Goal: Task Accomplishment & Management: Manage account settings

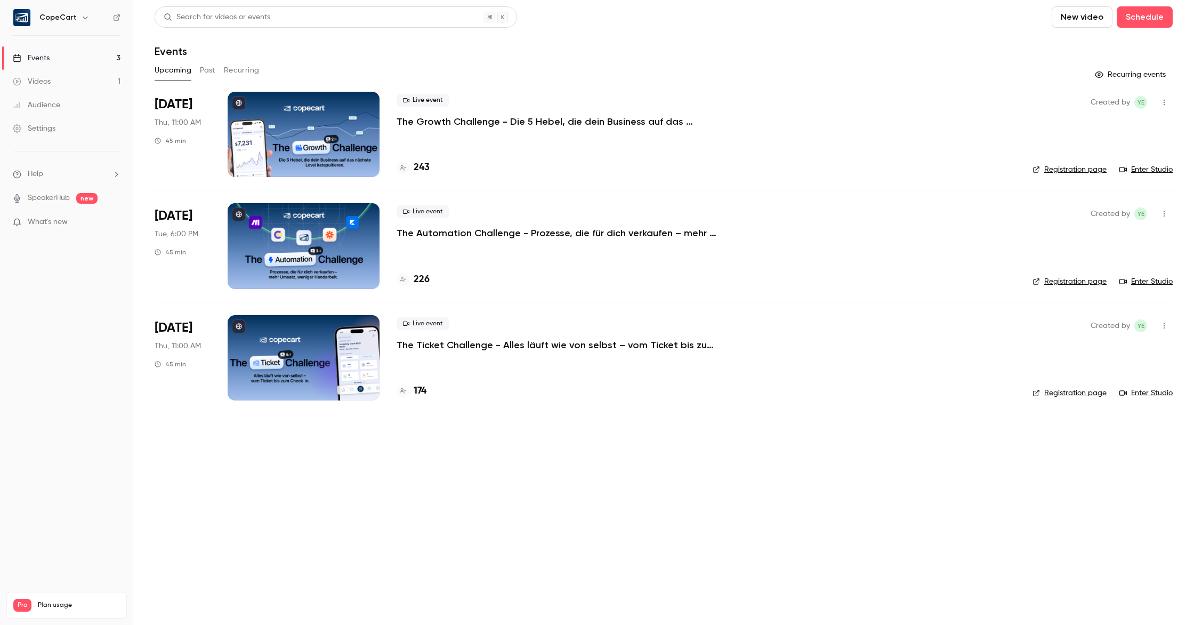
click at [213, 71] on button "Past" at bounding box center [207, 70] width 15 height 17
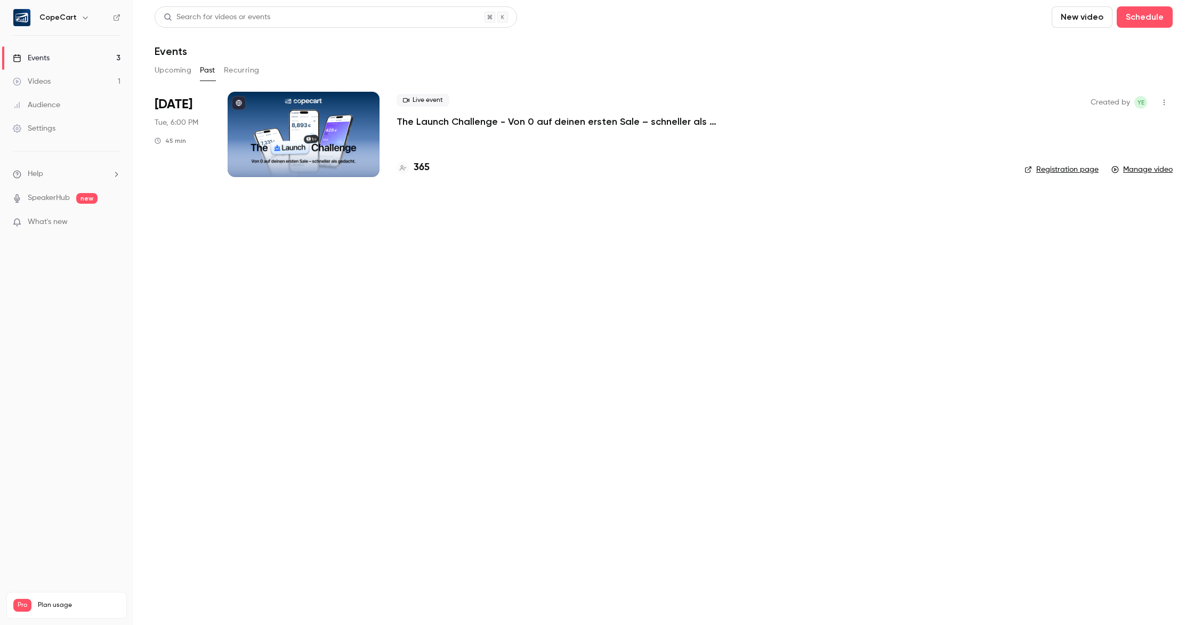
click at [298, 114] on div at bounding box center [304, 134] width 152 height 85
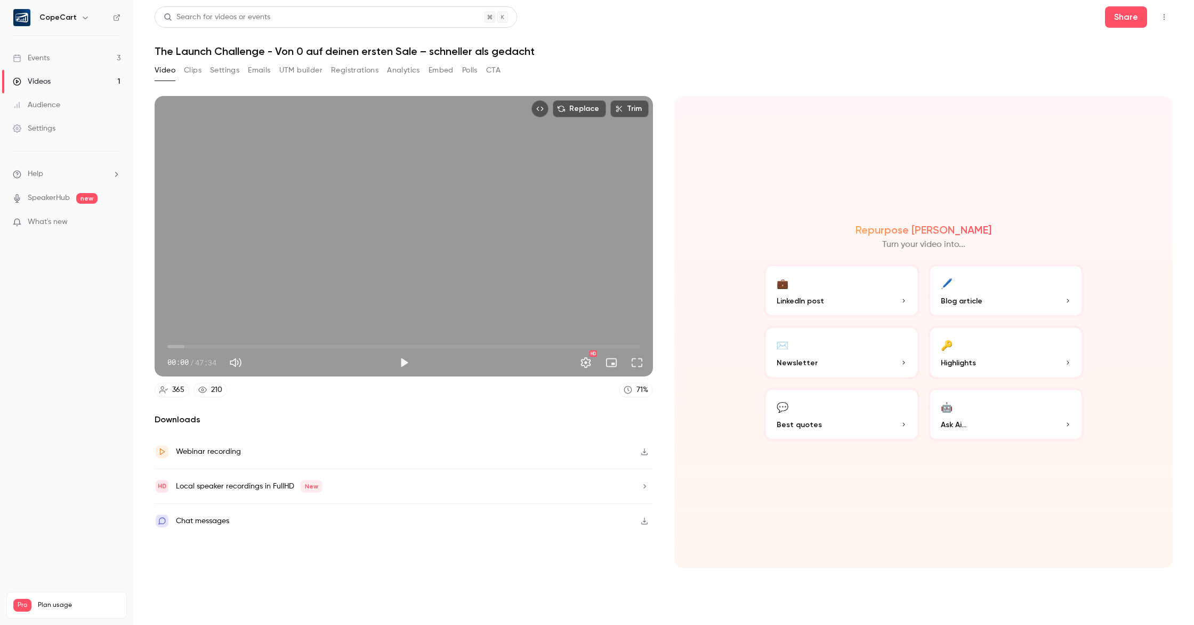
click at [996, 354] on button "🔑 Highlights" at bounding box center [1006, 352] width 156 height 53
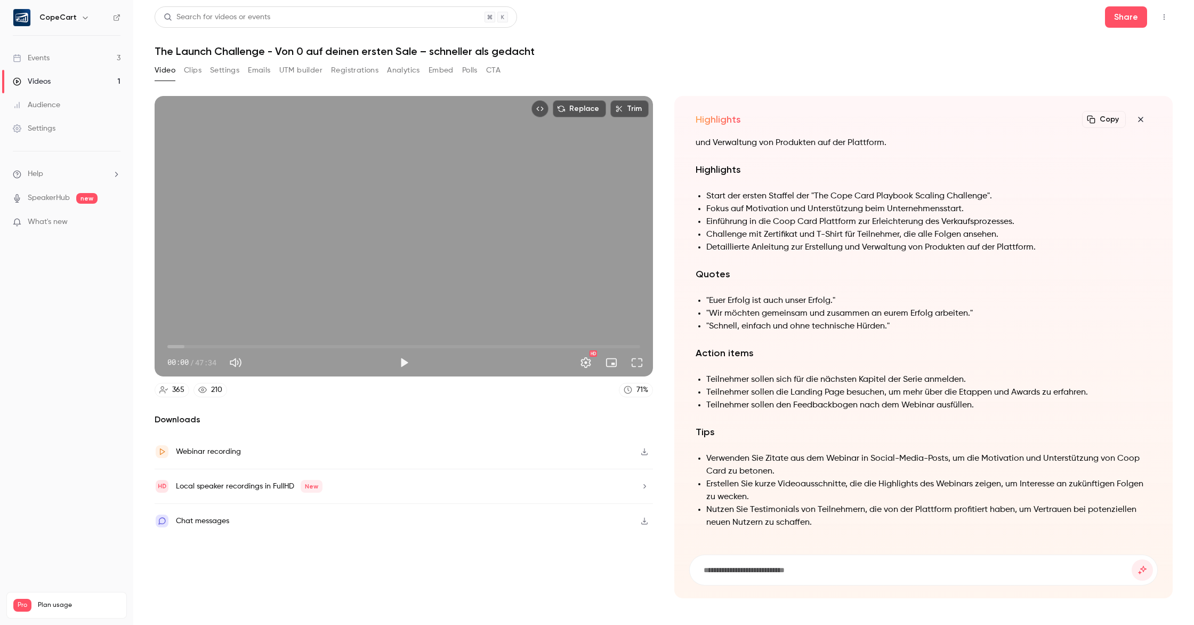
click at [1141, 124] on button "button" at bounding box center [1140, 119] width 21 height 21
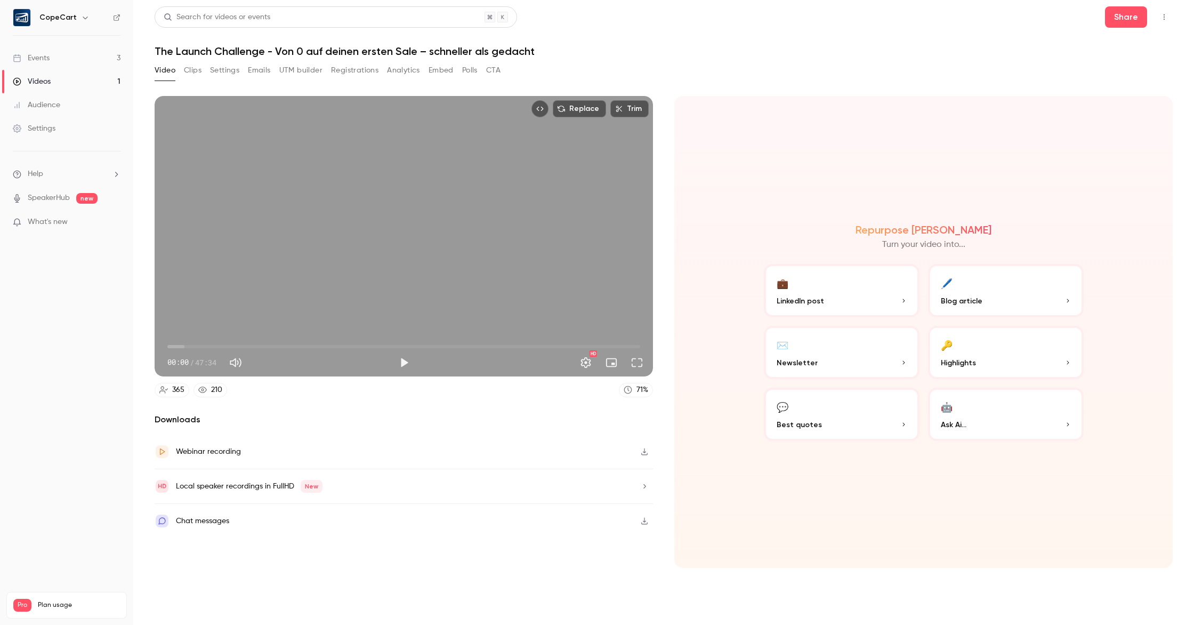
click at [847, 286] on button "💼 LinkedIn post" at bounding box center [842, 290] width 156 height 53
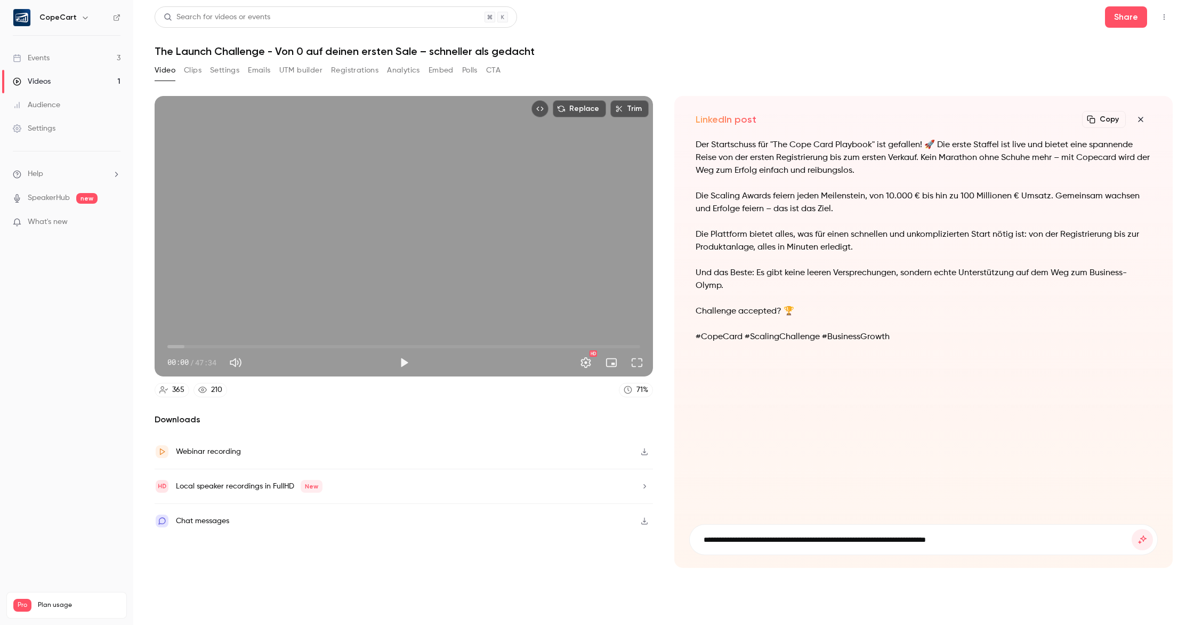
type input "**********"
click at [1132, 529] on button "submit" at bounding box center [1142, 539] width 21 height 21
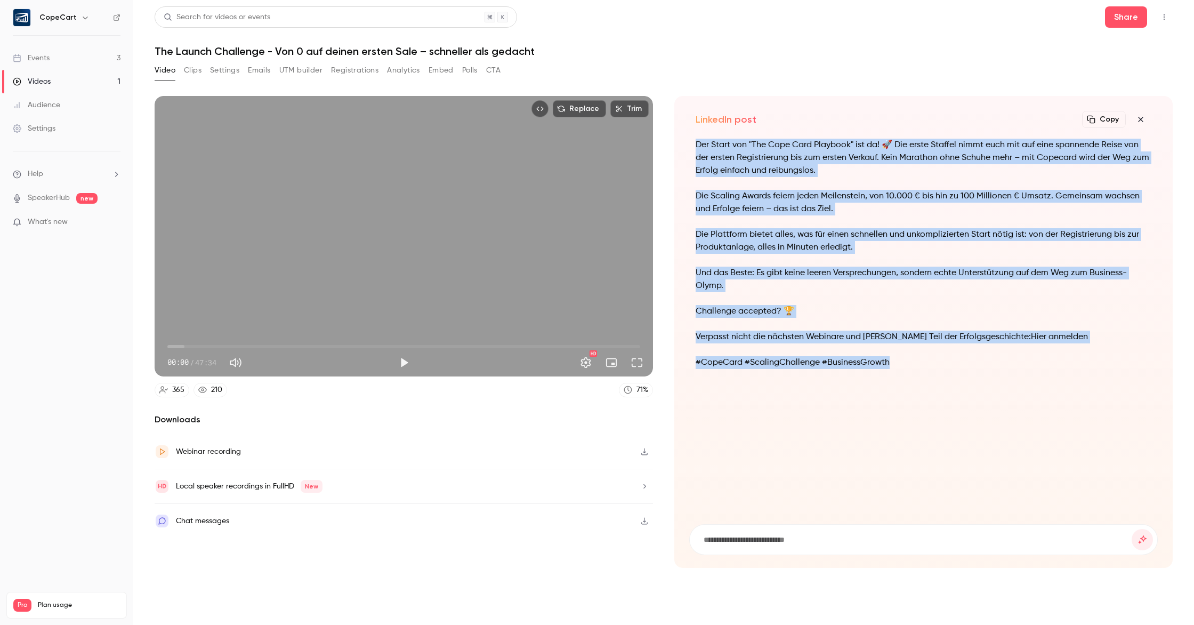
drag, startPoint x: 695, startPoint y: 145, endPoint x: 940, endPoint y: 371, distance: 332.8
click at [940, 371] on div "Der Start von "The Cope Card Playbook" ist da! 🚀 Die erste Staffel nimmt euch m…" at bounding box center [924, 260] width 456 height 243
copy div "Der Start von "The Cope Card Playbook" ist da! 🚀 Die erste Staffel nimmt euch m…"
click at [33, 59] on div "Events" at bounding box center [31, 58] width 37 height 11
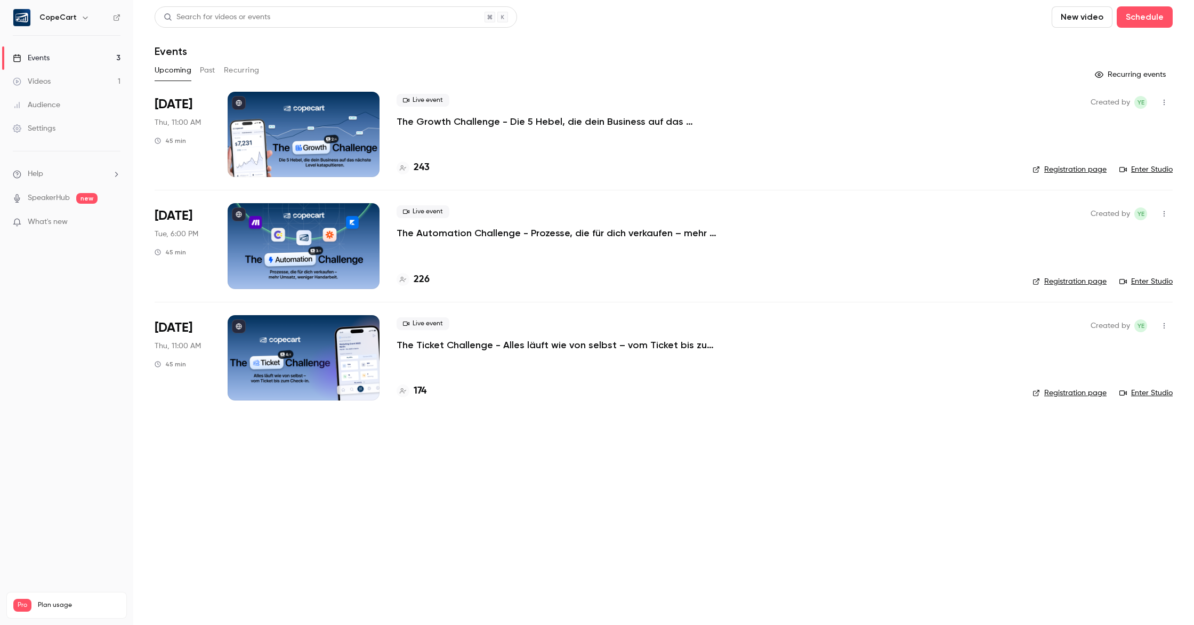
click at [1071, 166] on link "Registration page" at bounding box center [1070, 169] width 74 height 11
click at [52, 60] on link "Events 3" at bounding box center [66, 57] width 133 height 23
click at [49, 129] on div "Settings" at bounding box center [34, 128] width 43 height 11
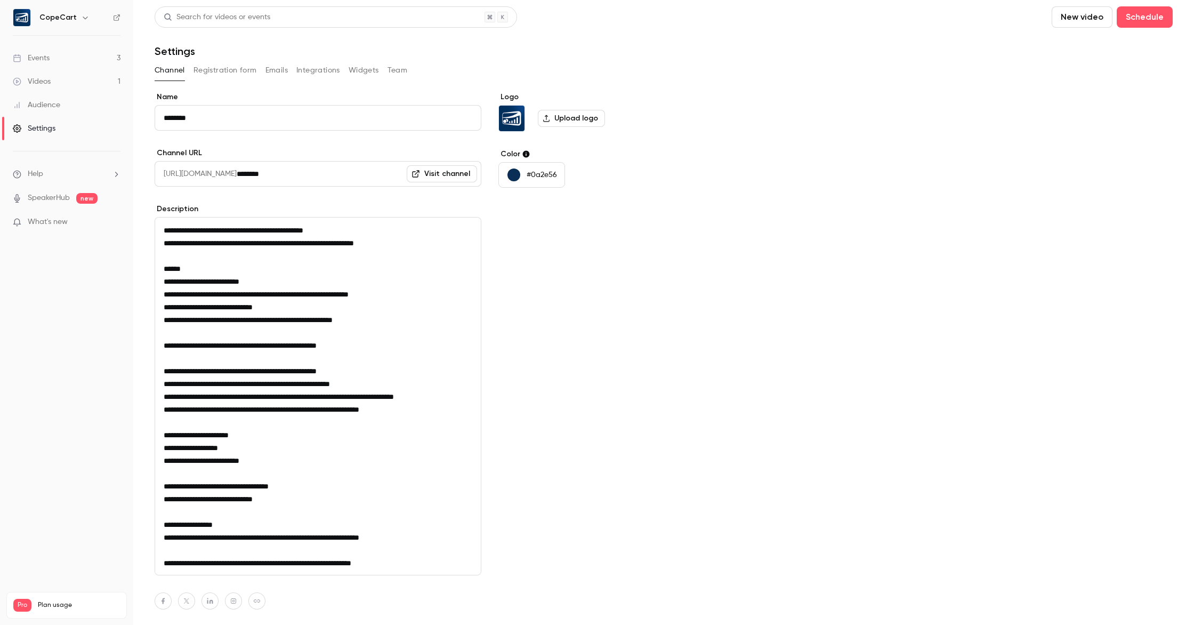
click at [440, 178] on link "Visit channel" at bounding box center [442, 173] width 70 height 17
click at [69, 57] on link "Events 3" at bounding box center [66, 57] width 133 height 23
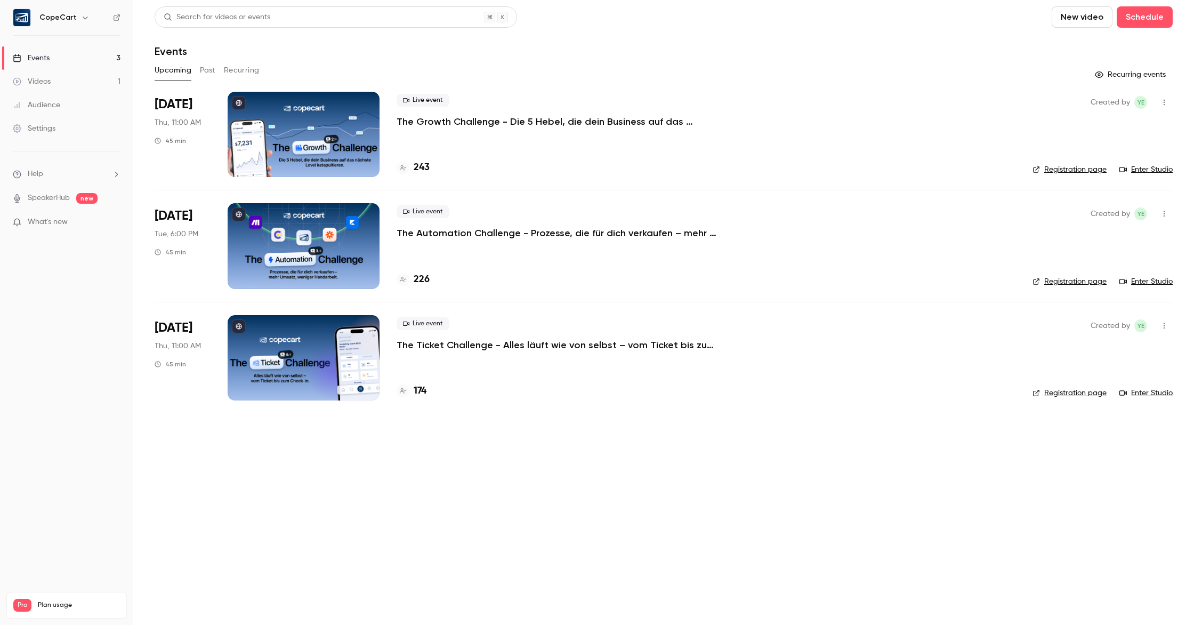
click at [213, 69] on button "Past" at bounding box center [207, 70] width 15 height 17
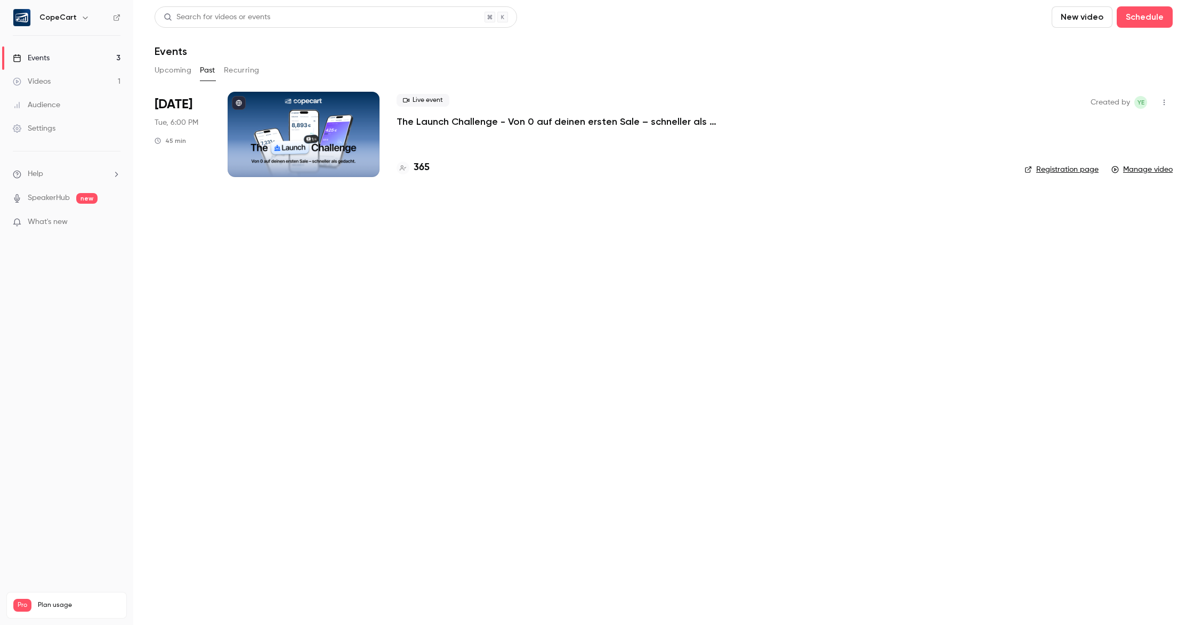
click at [332, 134] on div at bounding box center [304, 134] width 152 height 85
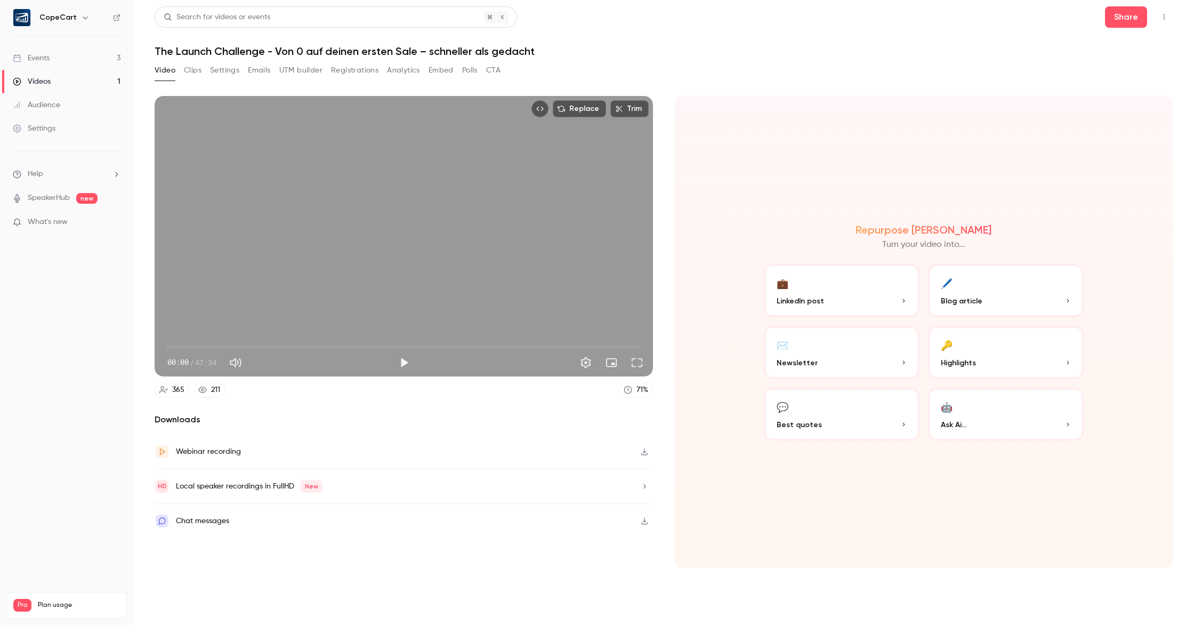
click at [398, 74] on button "Analytics" at bounding box center [403, 70] width 33 height 17
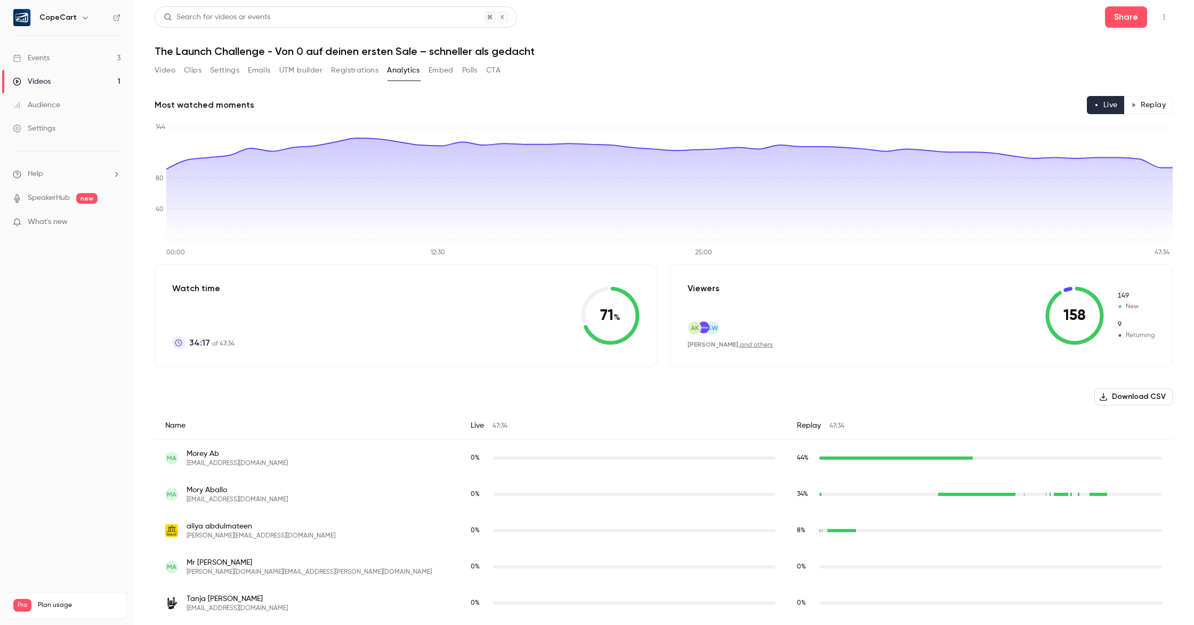
click at [39, 127] on div "Settings" at bounding box center [34, 128] width 43 height 11
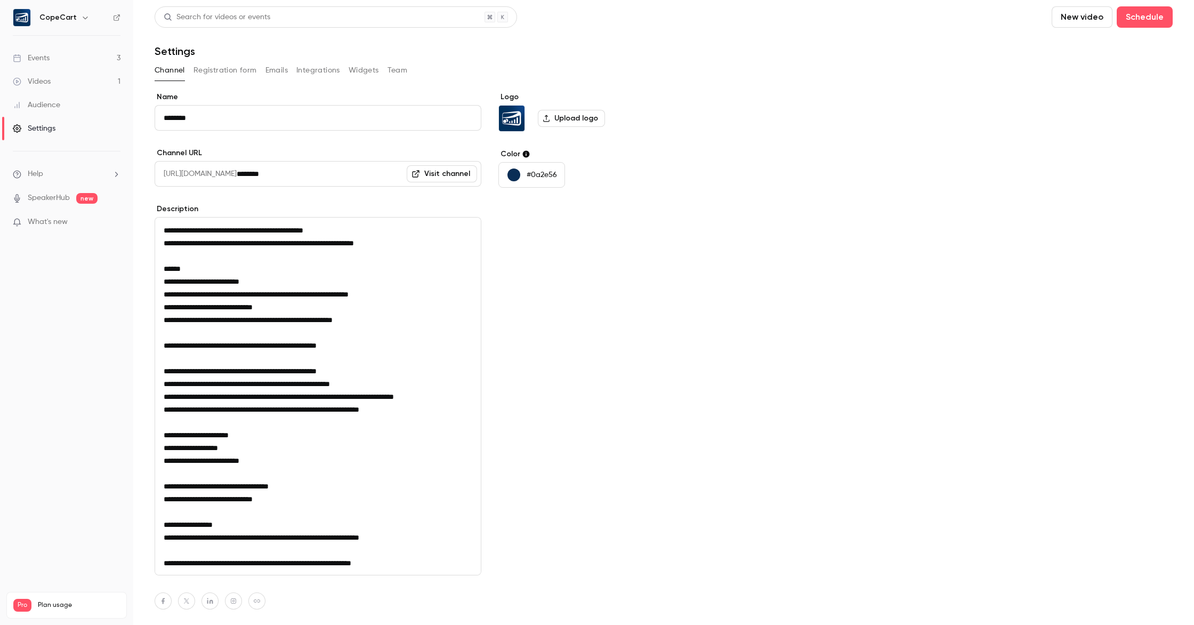
drag, startPoint x: 281, startPoint y: 70, endPoint x: 271, endPoint y: 70, distance: 10.1
click at [281, 70] on button "Emails" at bounding box center [277, 70] width 22 height 17
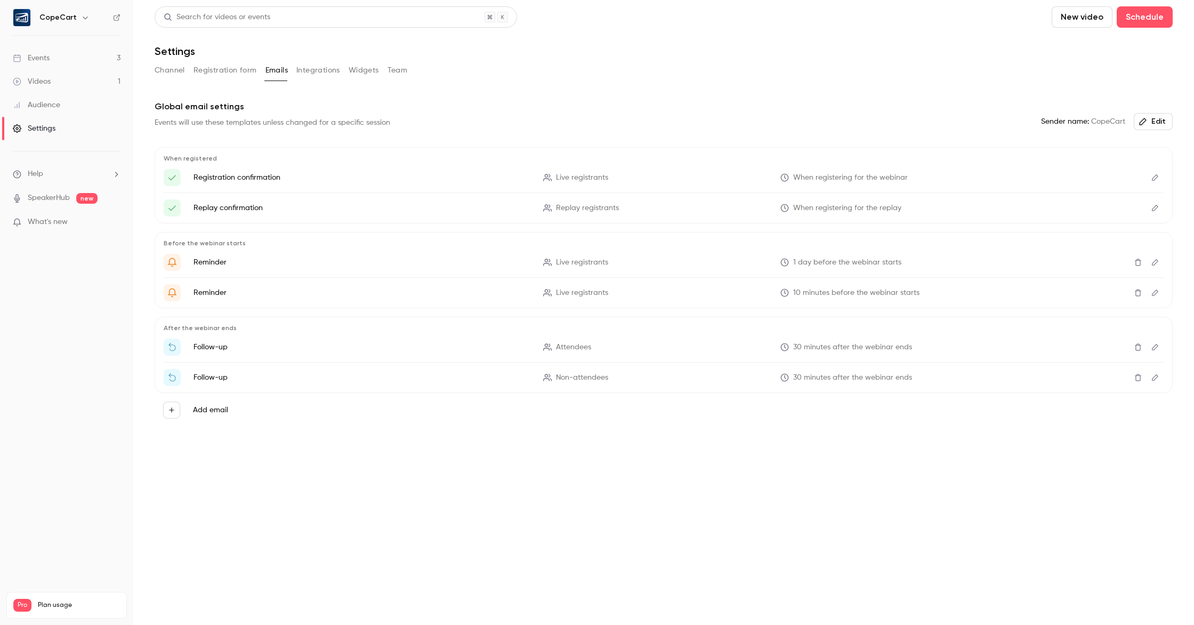
click at [228, 68] on button "Registration form" at bounding box center [225, 70] width 63 height 17
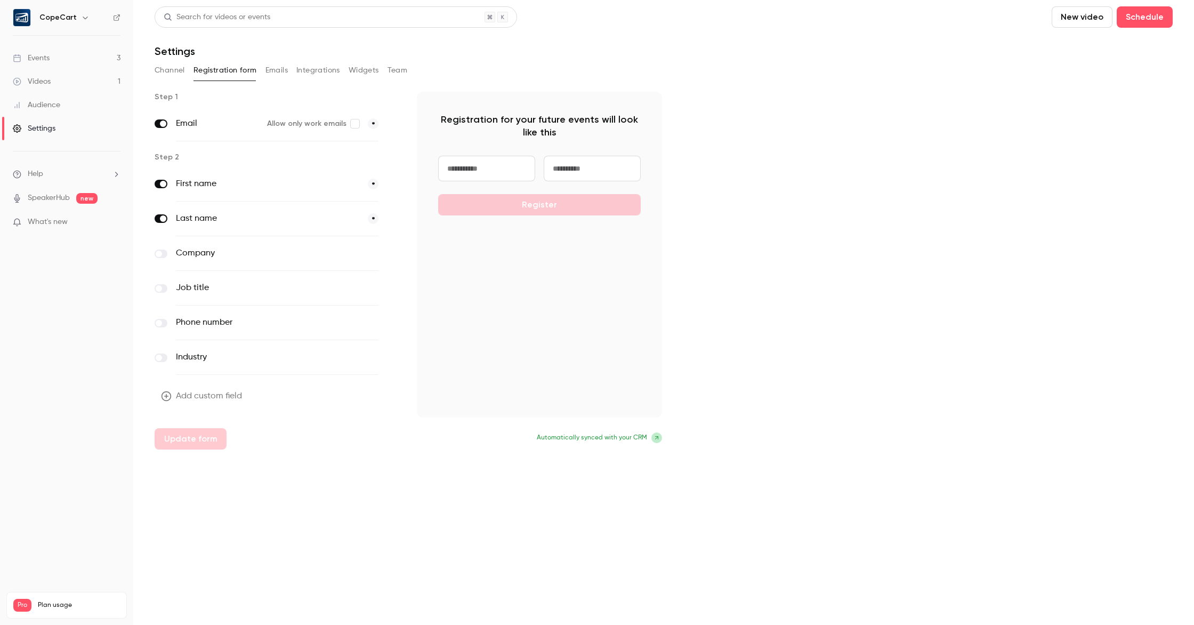
click at [315, 68] on button "Integrations" at bounding box center [318, 70] width 44 height 17
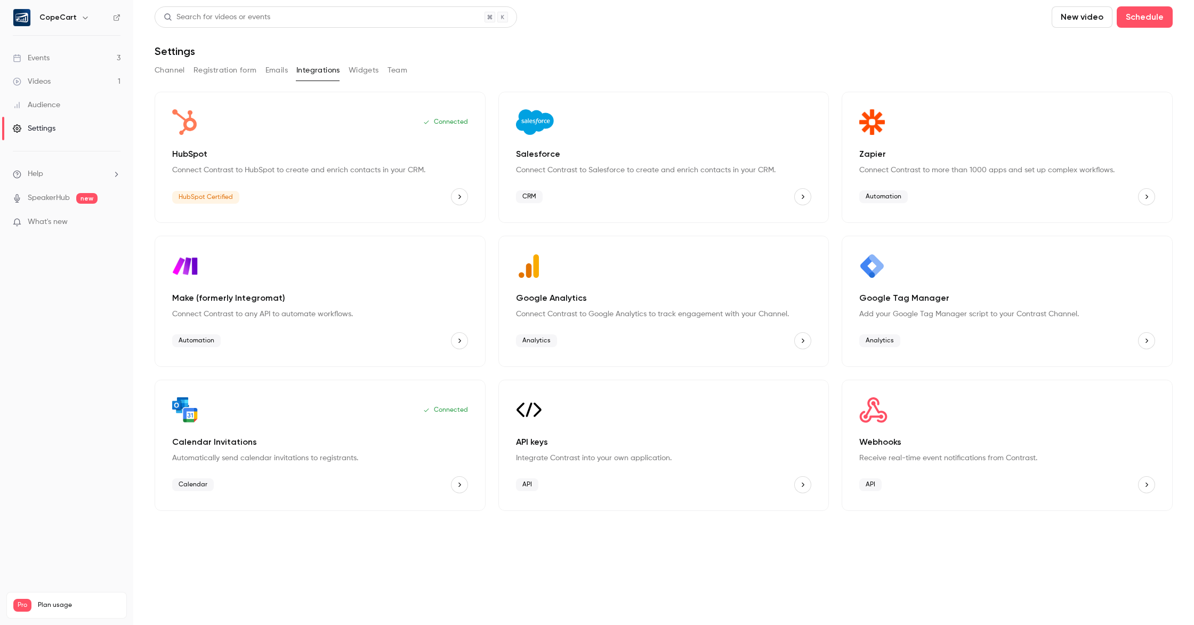
click at [353, 70] on button "Widgets" at bounding box center [364, 70] width 30 height 17
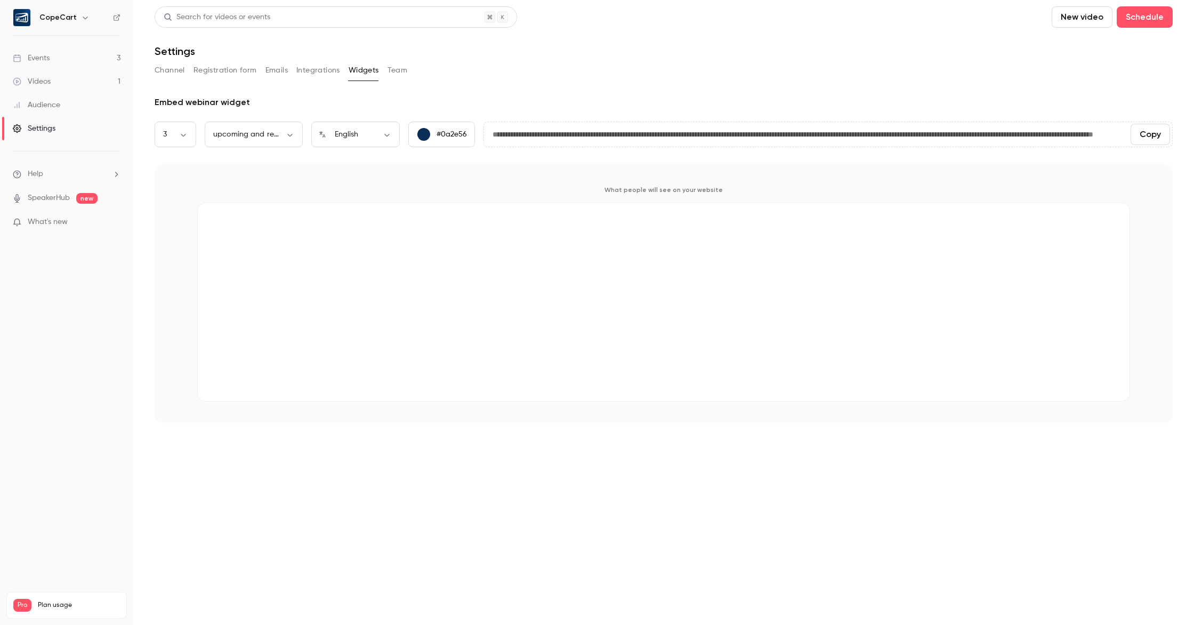
click at [396, 70] on button "Team" at bounding box center [398, 70] width 20 height 17
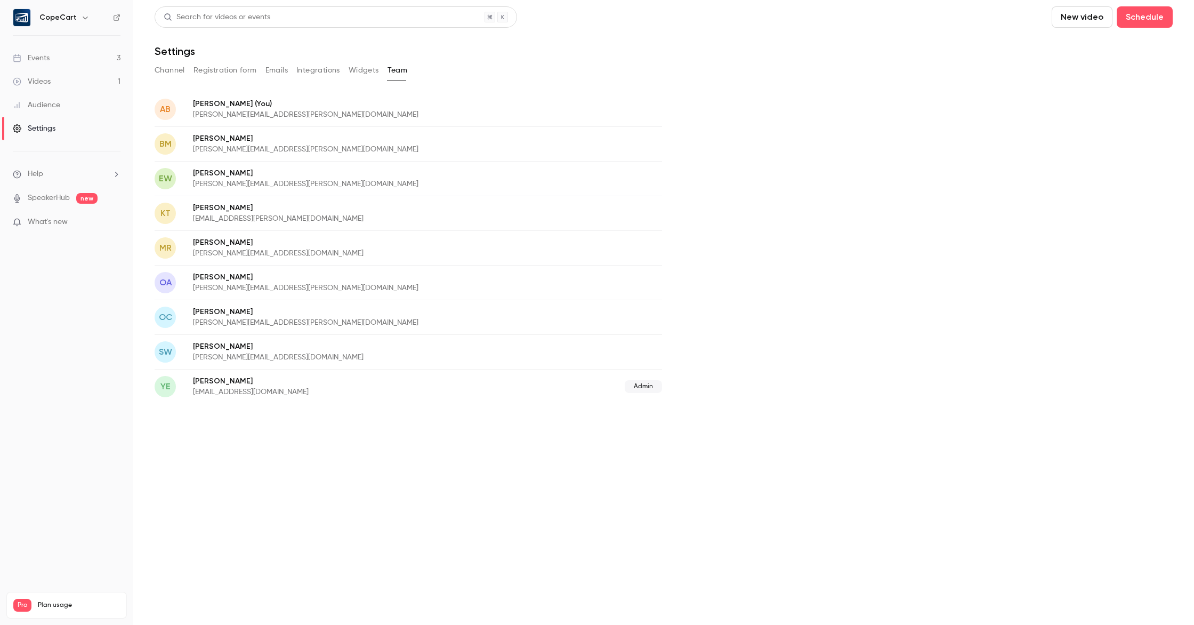
click at [35, 103] on div "Audience" at bounding box center [36, 105] width 47 height 11
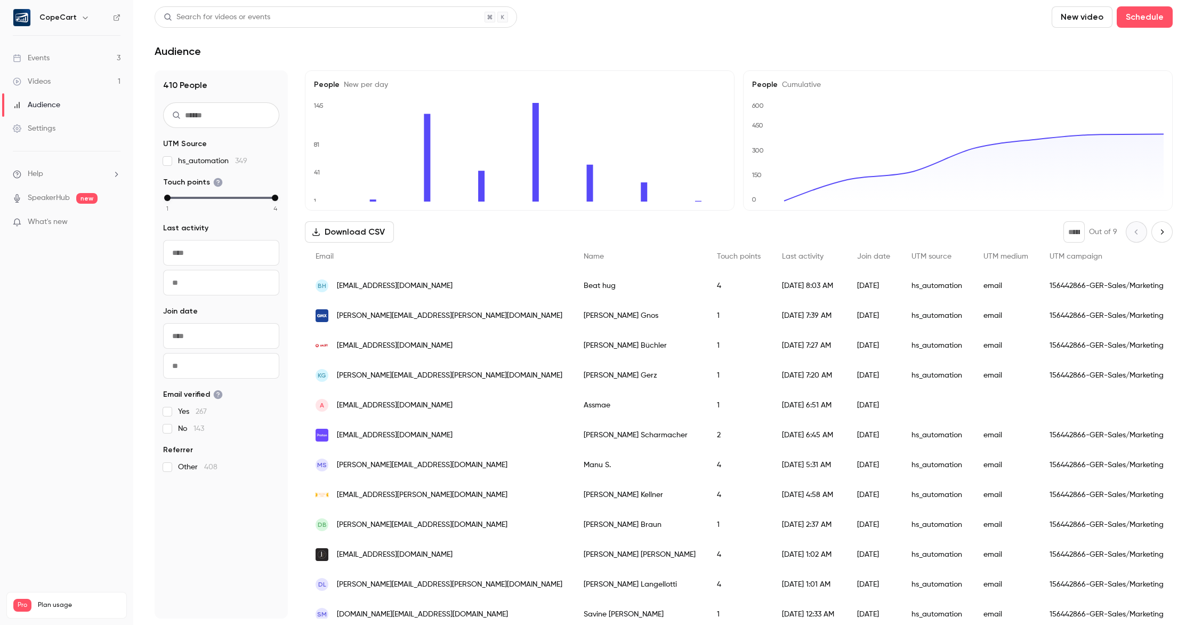
click at [33, 79] on div "Videos" at bounding box center [32, 81] width 38 height 11
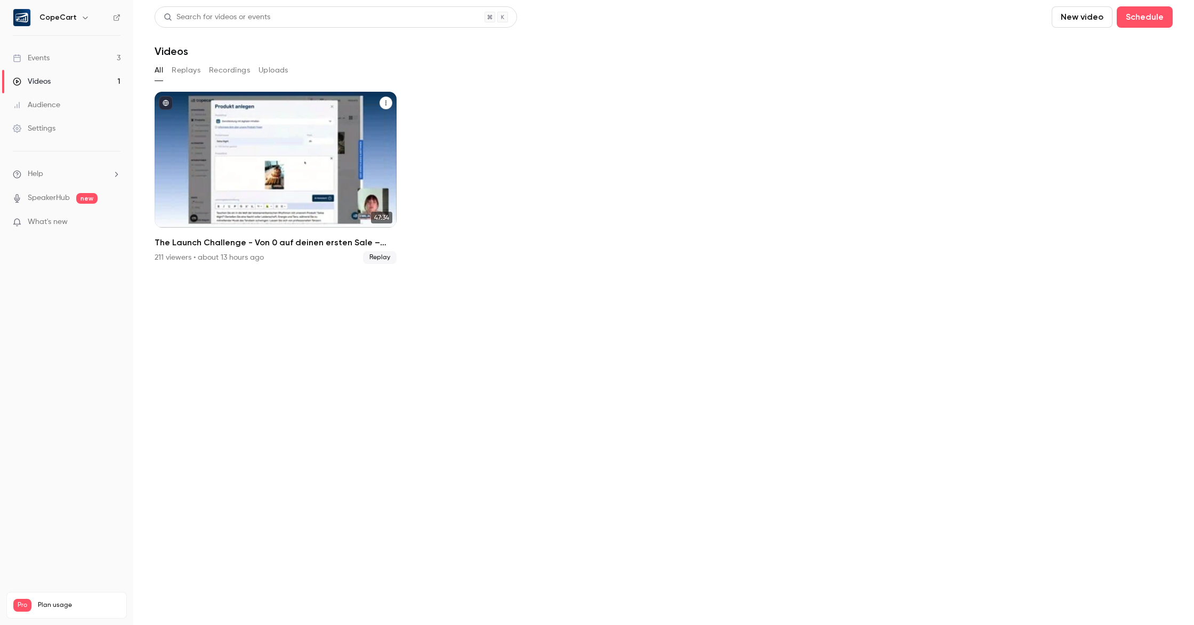
click at [260, 160] on div "The Launch Challenge - Von 0 auf deinen ersten Sale – schneller als gedacht" at bounding box center [276, 160] width 242 height 136
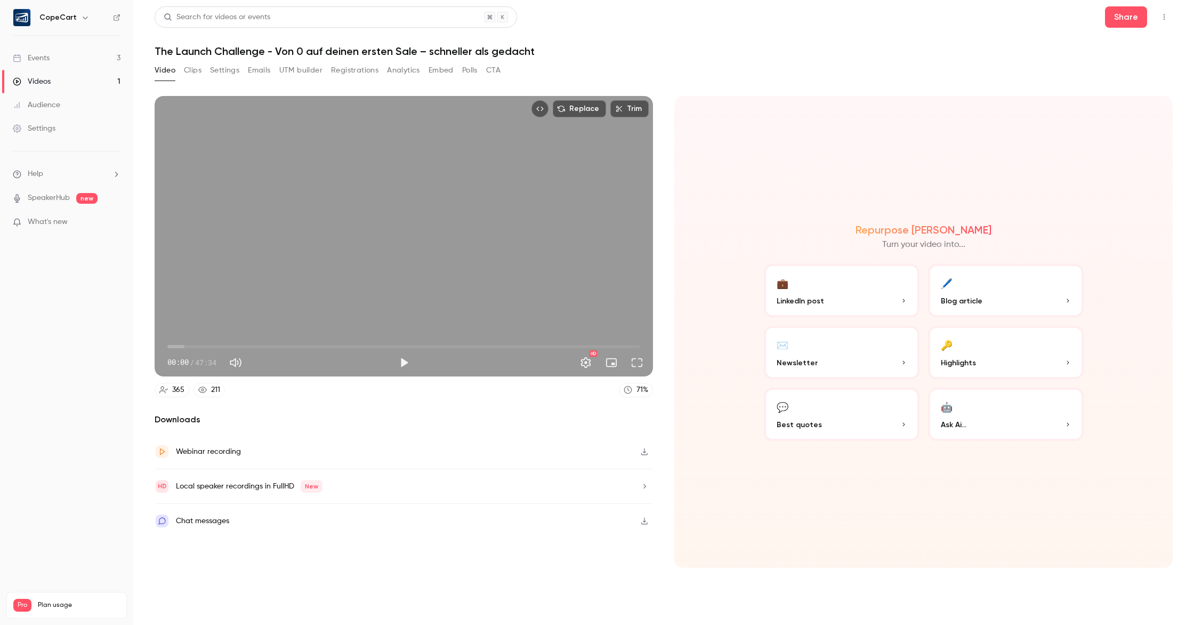
click at [191, 73] on button "Clips" at bounding box center [193, 70] width 18 height 17
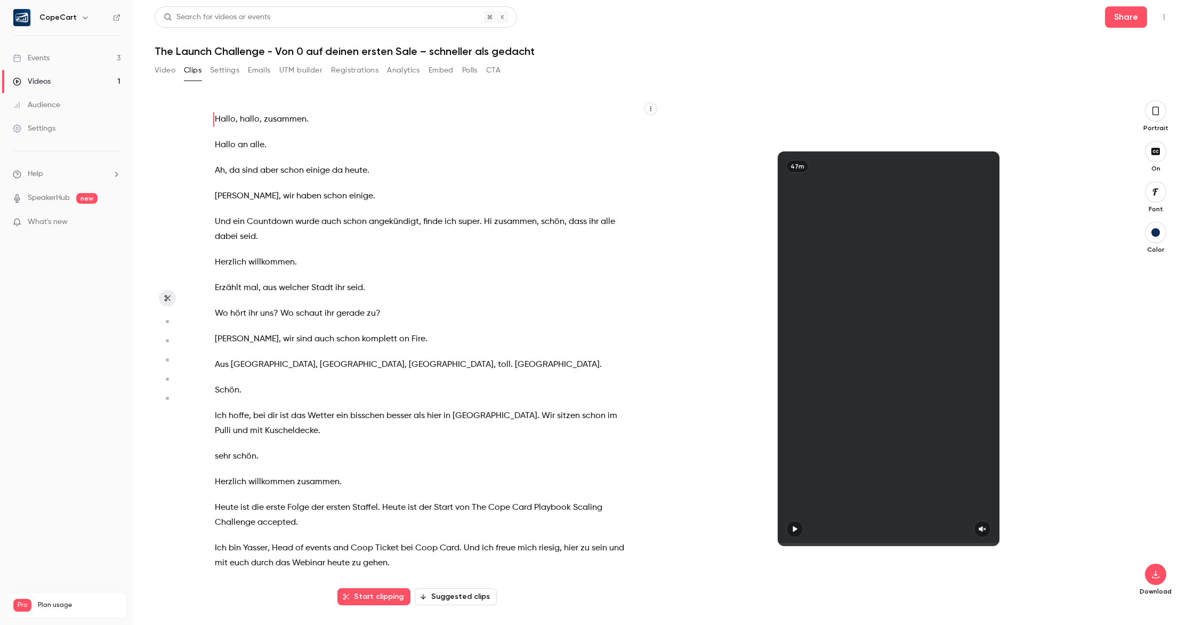
click at [226, 71] on button "Settings" at bounding box center [224, 70] width 29 height 17
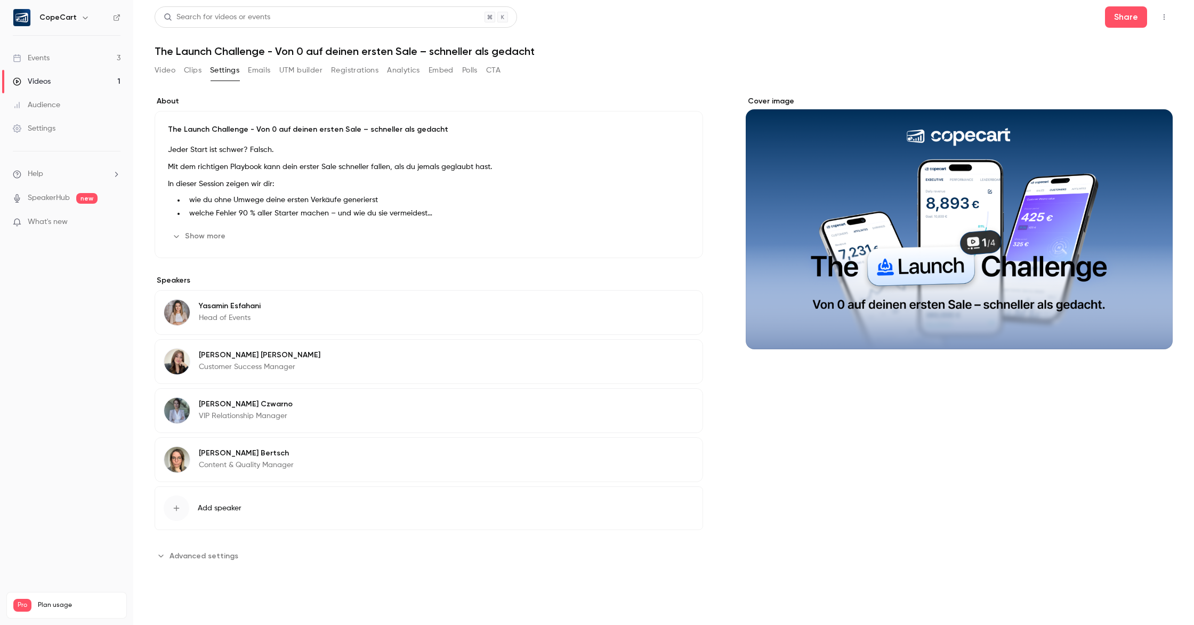
click at [263, 69] on button "Emails" at bounding box center [259, 70] width 22 height 17
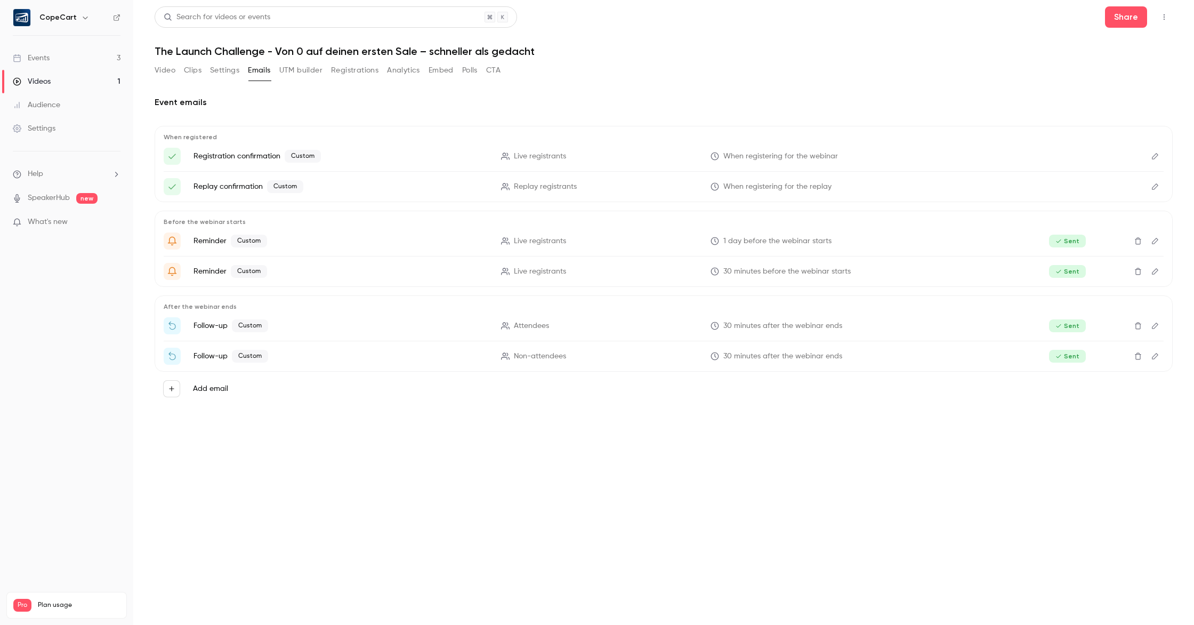
click at [301, 72] on button "UTM builder" at bounding box center [300, 70] width 43 height 17
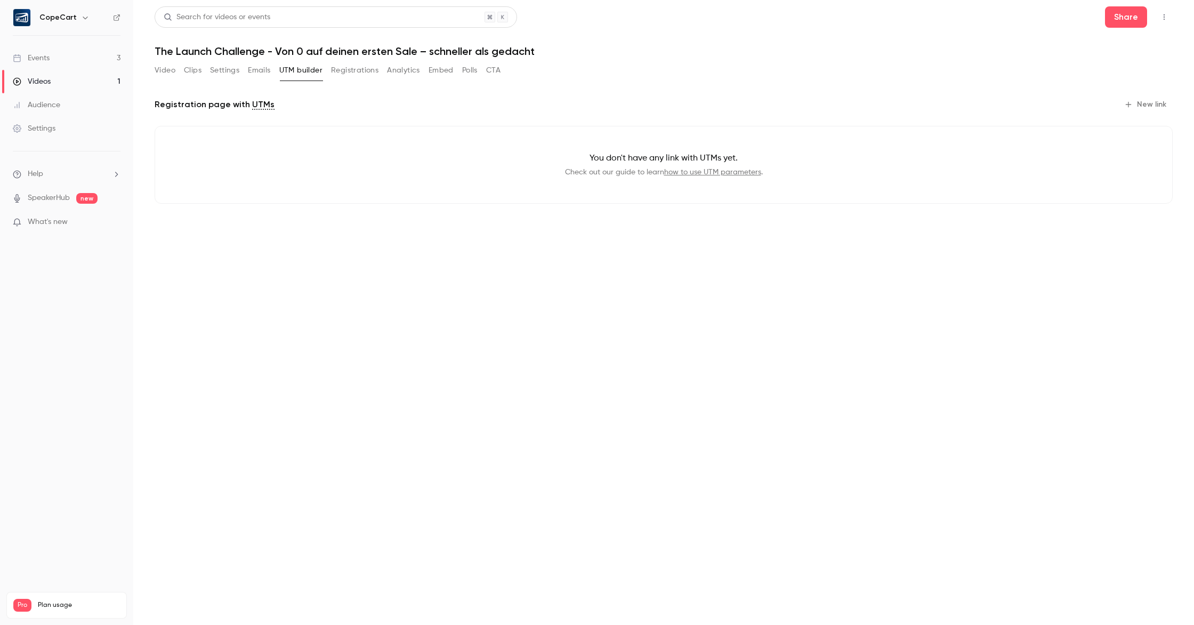
click at [358, 71] on button "Registrations" at bounding box center [354, 70] width 47 height 17
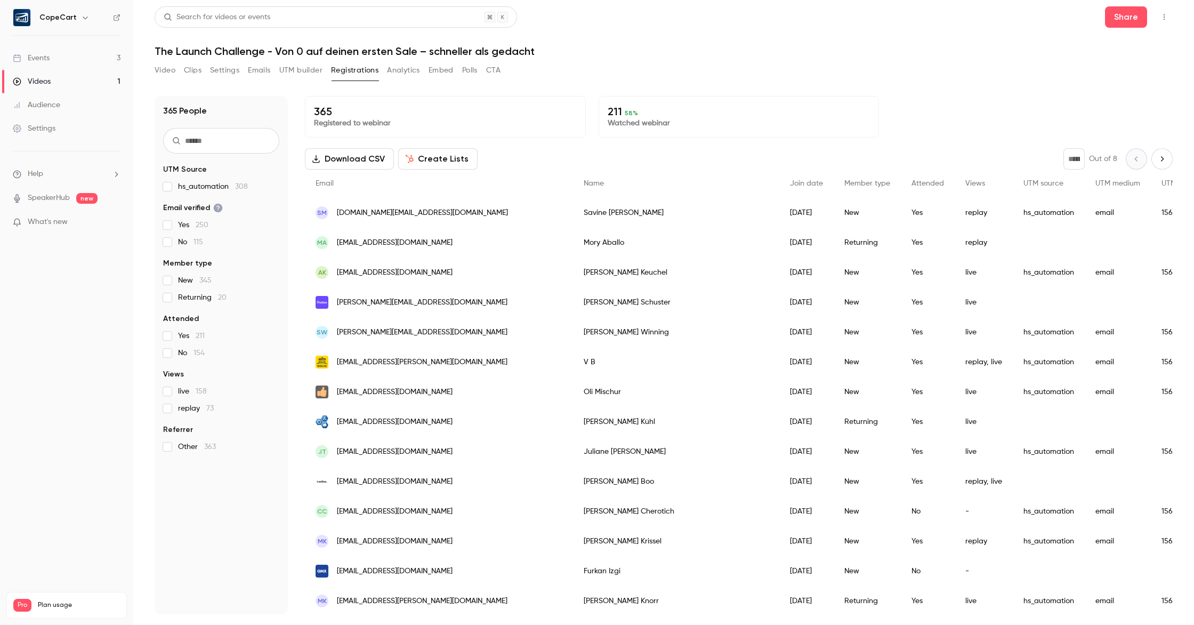
click at [401, 71] on button "Analytics" at bounding box center [403, 70] width 33 height 17
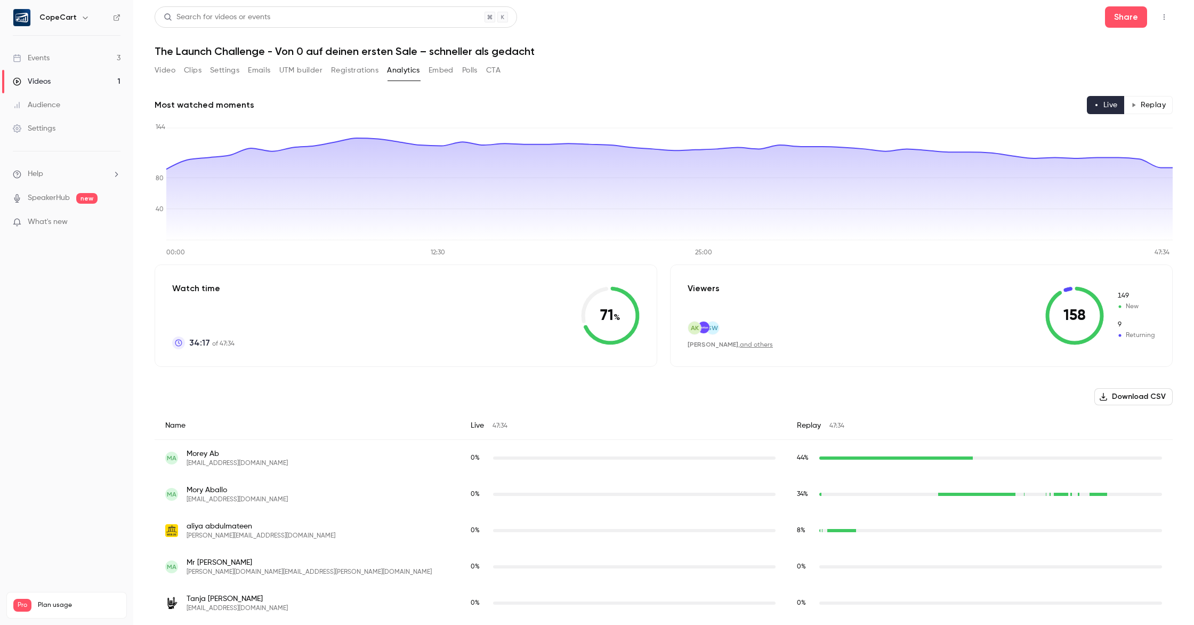
click at [447, 72] on button "Embed" at bounding box center [441, 70] width 25 height 17
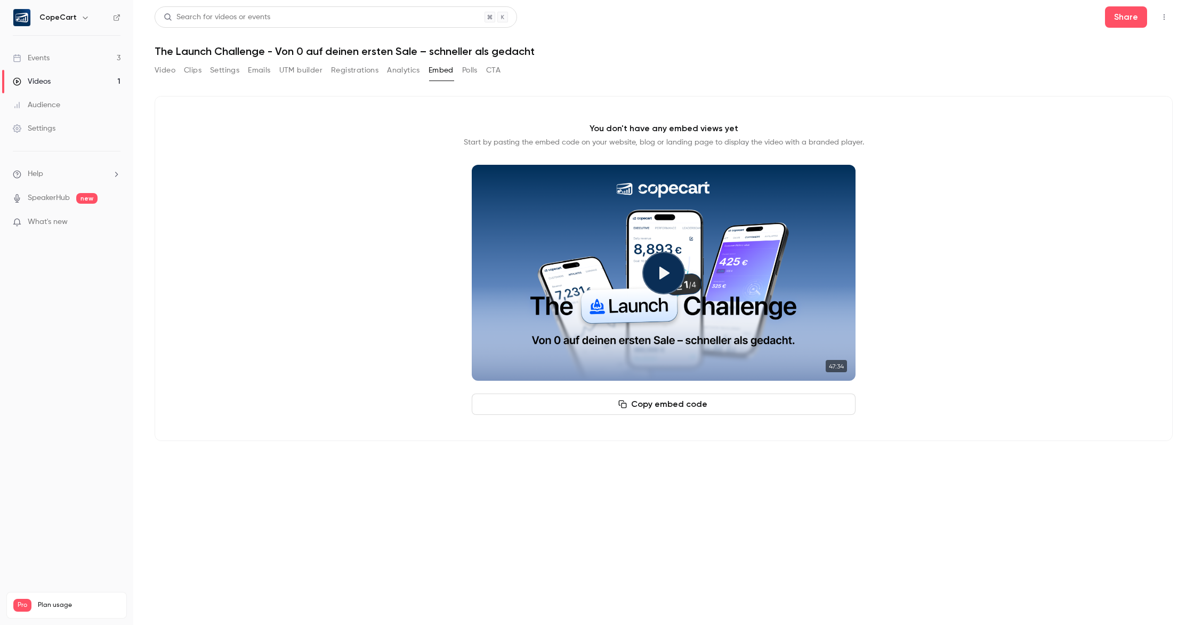
click at [472, 72] on button "Polls" at bounding box center [469, 70] width 15 height 17
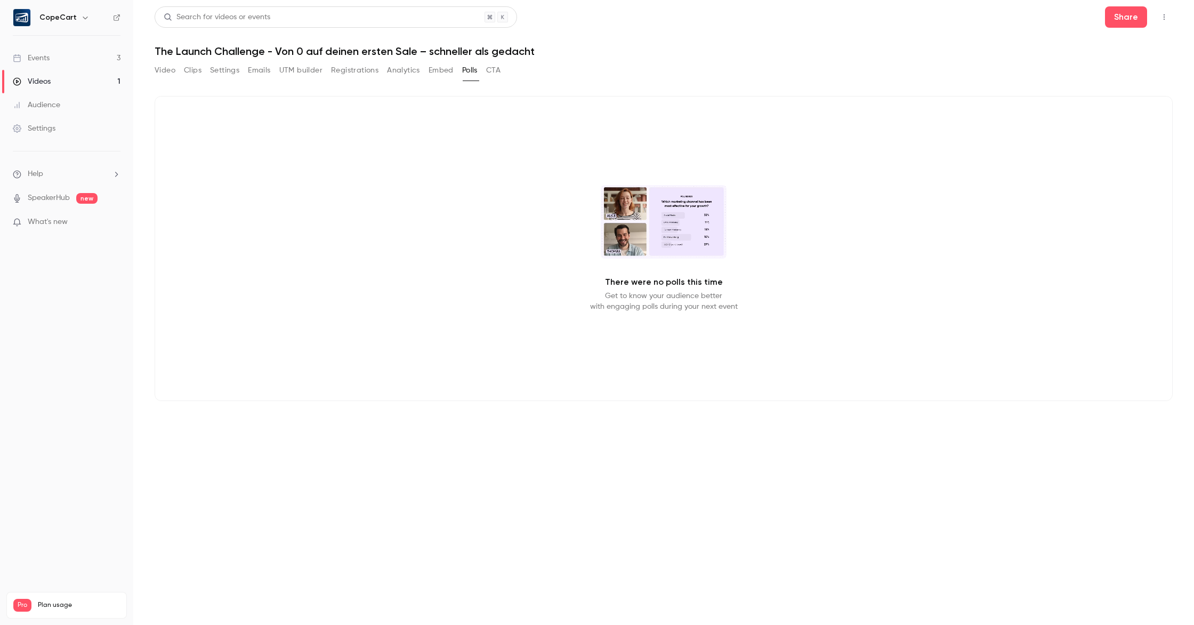
click at [496, 71] on button "CTA" at bounding box center [493, 70] width 14 height 17
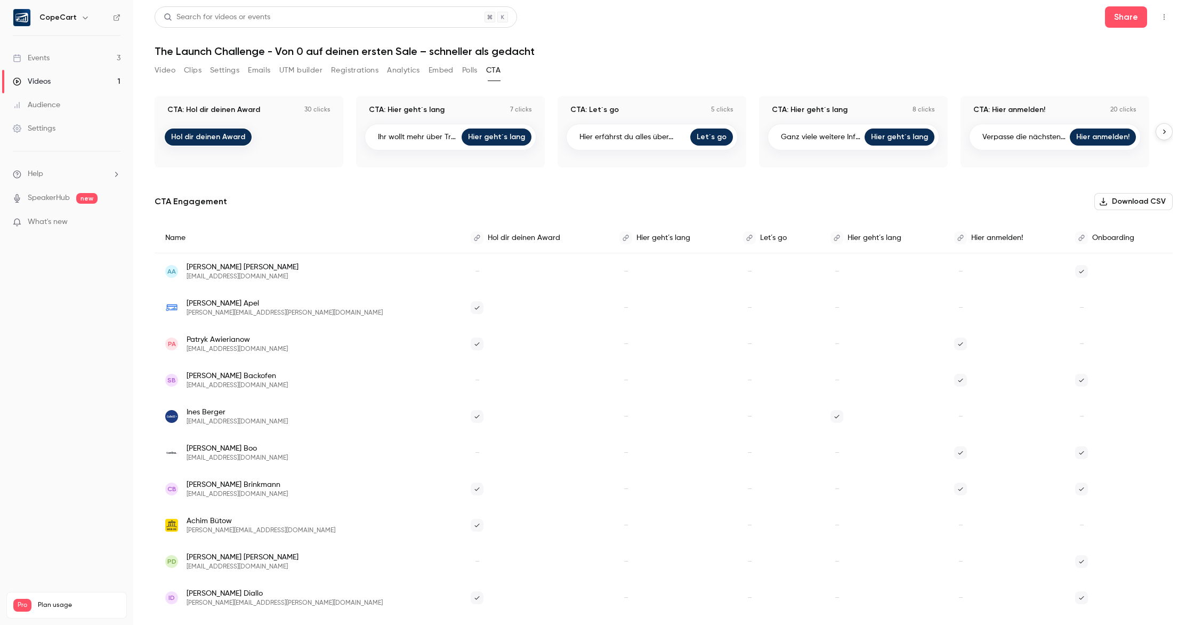
click at [407, 71] on button "Analytics" at bounding box center [403, 70] width 33 height 17
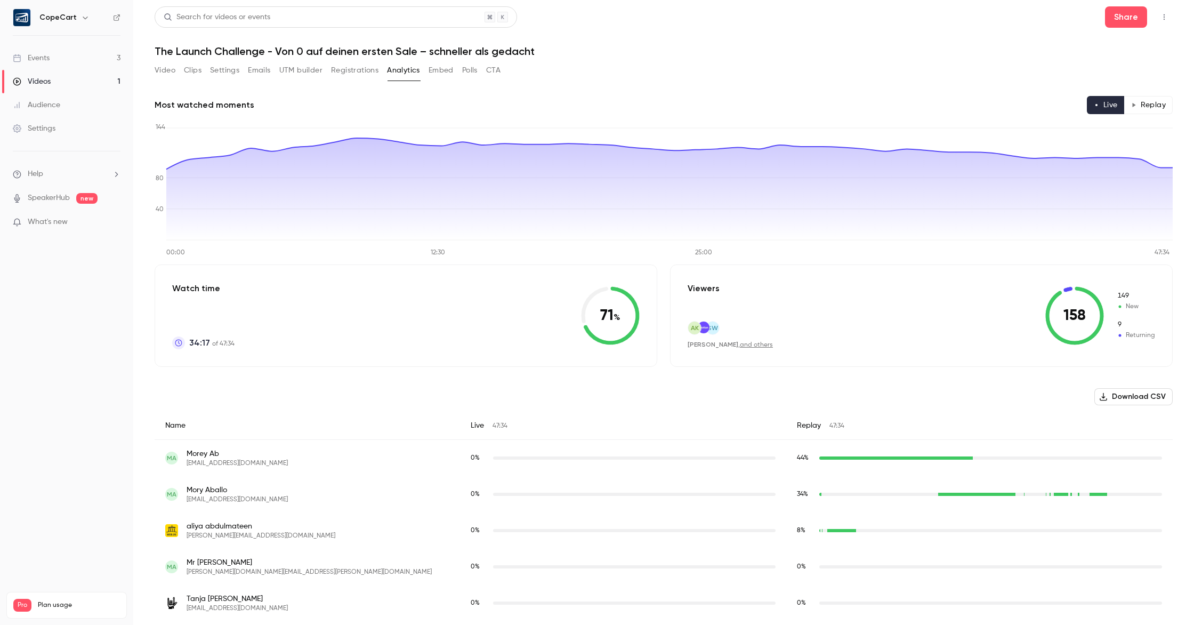
click at [166, 70] on button "Video" at bounding box center [165, 70] width 21 height 17
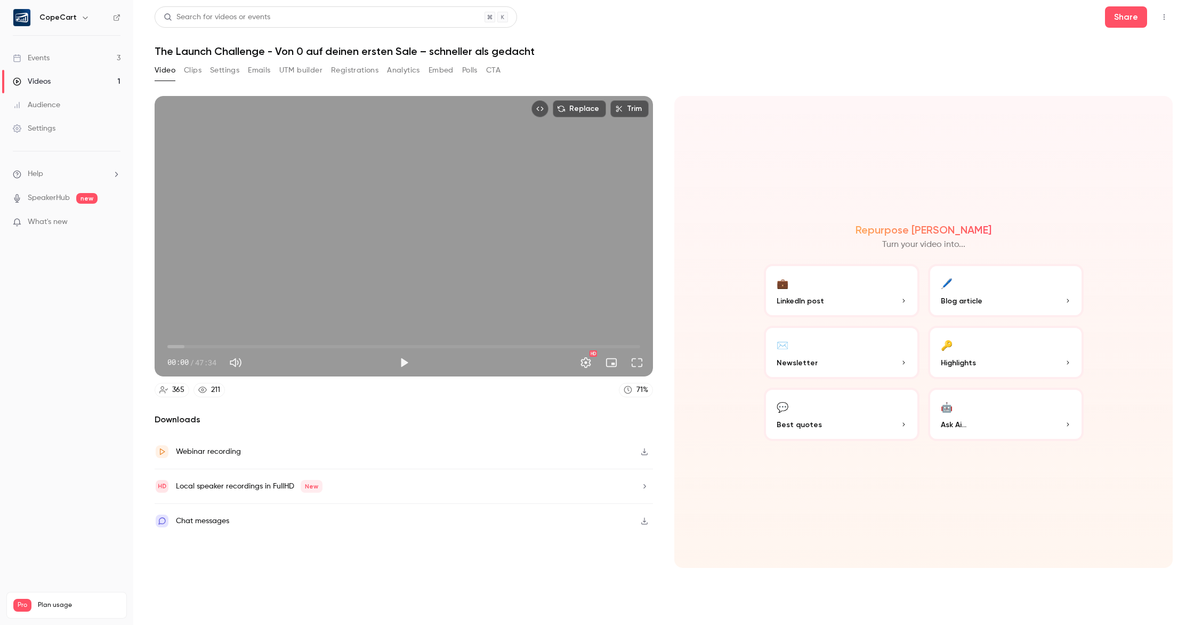
click at [644, 523] on icon "button" at bounding box center [644, 520] width 9 height 7
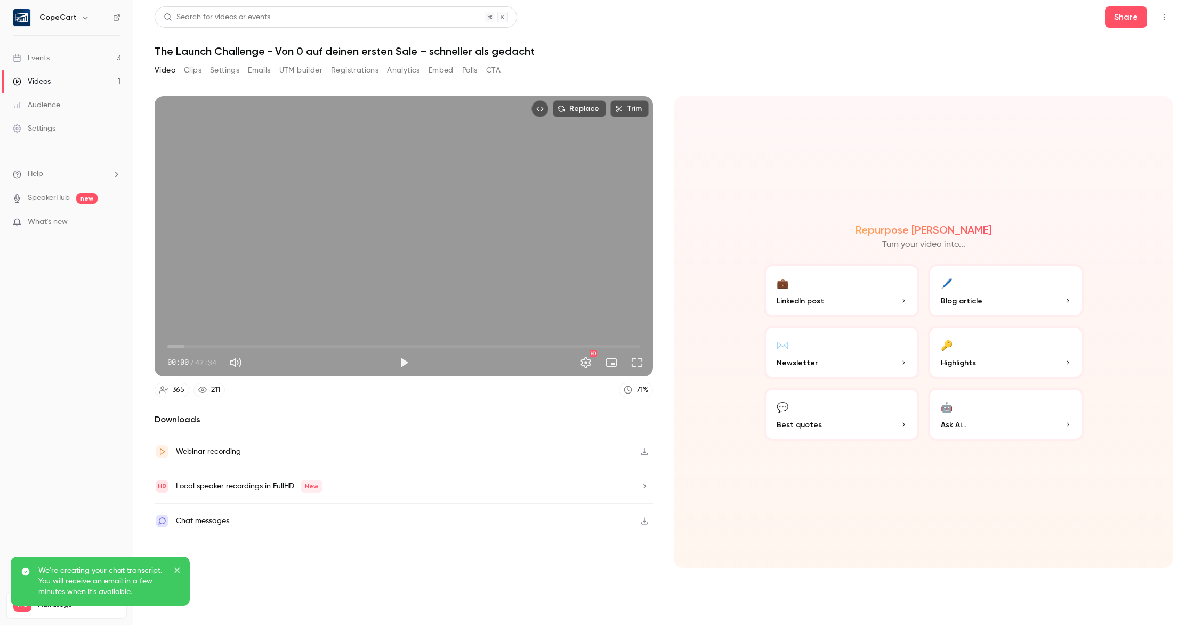
click at [847, 420] on p "Best quotes" at bounding box center [842, 424] width 130 height 11
